Goal: Information Seeking & Learning: Check status

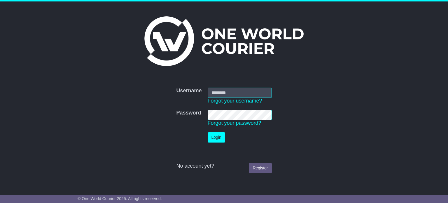
type input "**********"
click at [213, 138] on button "Login" at bounding box center [215, 137] width 17 height 10
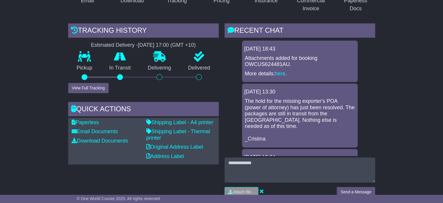
scroll to position [137, 0]
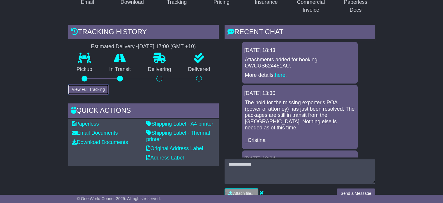
click at [78, 88] on button "View Full Tracking" at bounding box center [88, 89] width 41 height 10
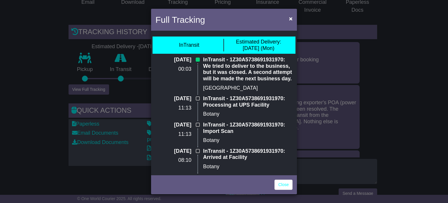
click at [55, 91] on div "Full Tracking × InTransit Estimated Delivery: 25 Aug (Mon) 25 Aug 2025 00:03 In…" at bounding box center [224, 101] width 448 height 203
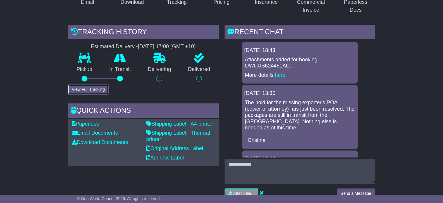
click at [97, 89] on button "View Full Tracking" at bounding box center [88, 89] width 41 height 10
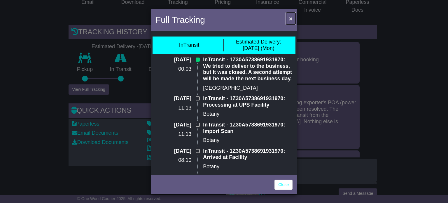
click at [290, 18] on span "×" at bounding box center [290, 18] width 3 height 7
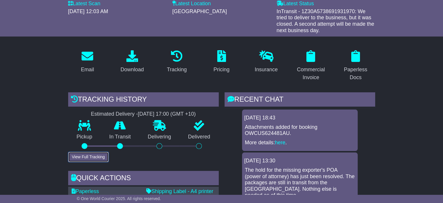
scroll to position [70, 0]
